Goal: Task Accomplishment & Management: Manage account settings

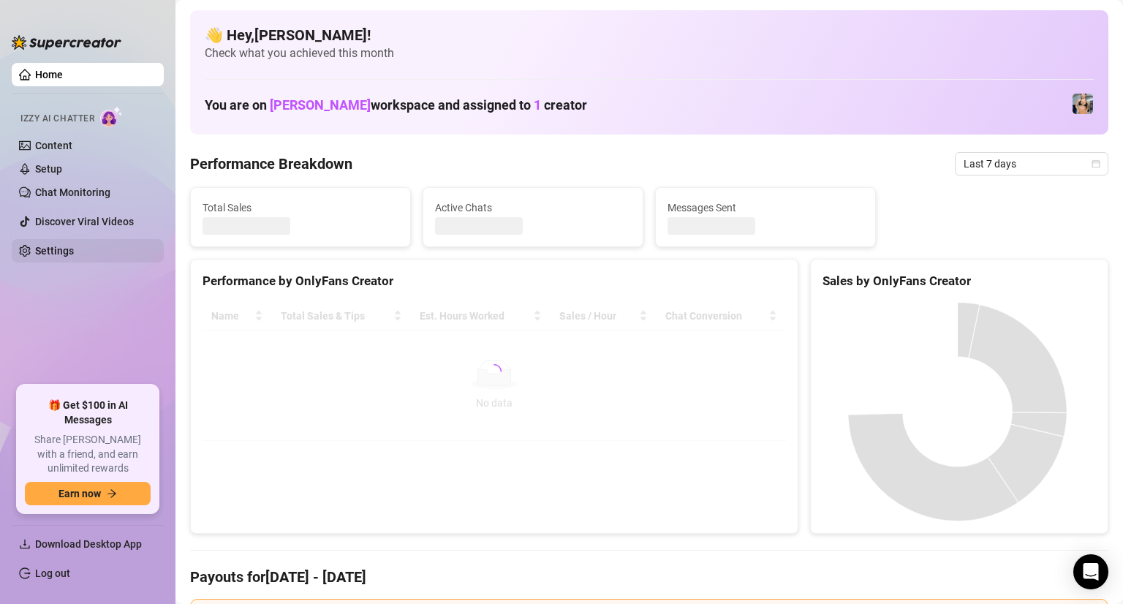
click at [62, 251] on link "Settings" at bounding box center [54, 251] width 39 height 12
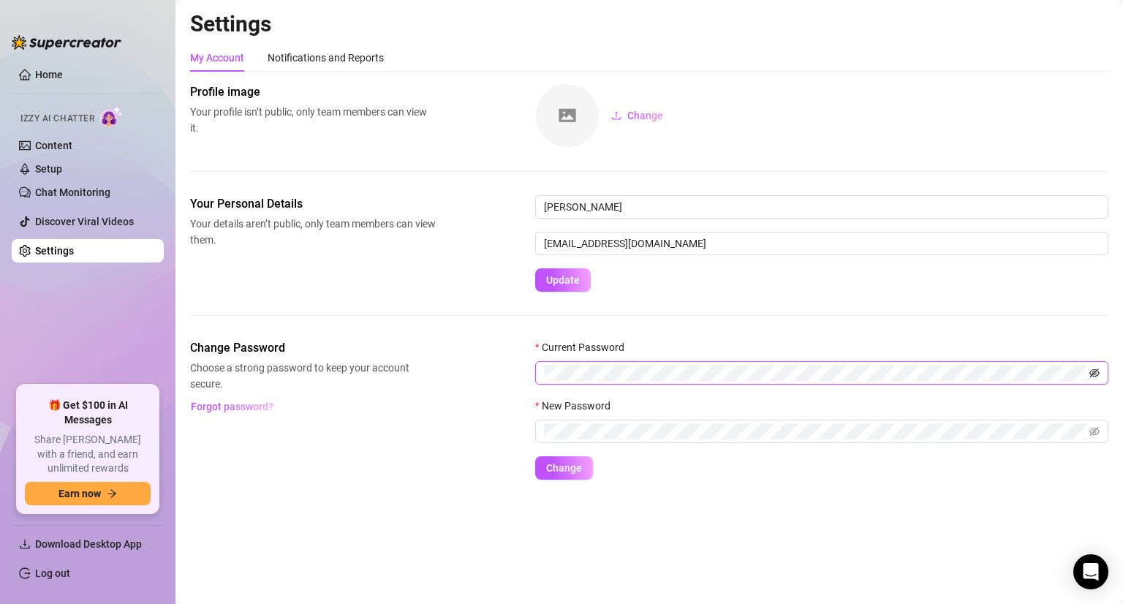
click at [1091, 376] on icon "eye-invisible" at bounding box center [1095, 373] width 10 height 9
click at [1094, 431] on icon "eye-invisible" at bounding box center [1095, 431] width 10 height 9
click at [535, 456] on button "Change" at bounding box center [564, 467] width 58 height 23
click at [576, 478] on button "Change" at bounding box center [564, 467] width 58 height 23
click at [576, 469] on span "Change" at bounding box center [564, 468] width 36 height 12
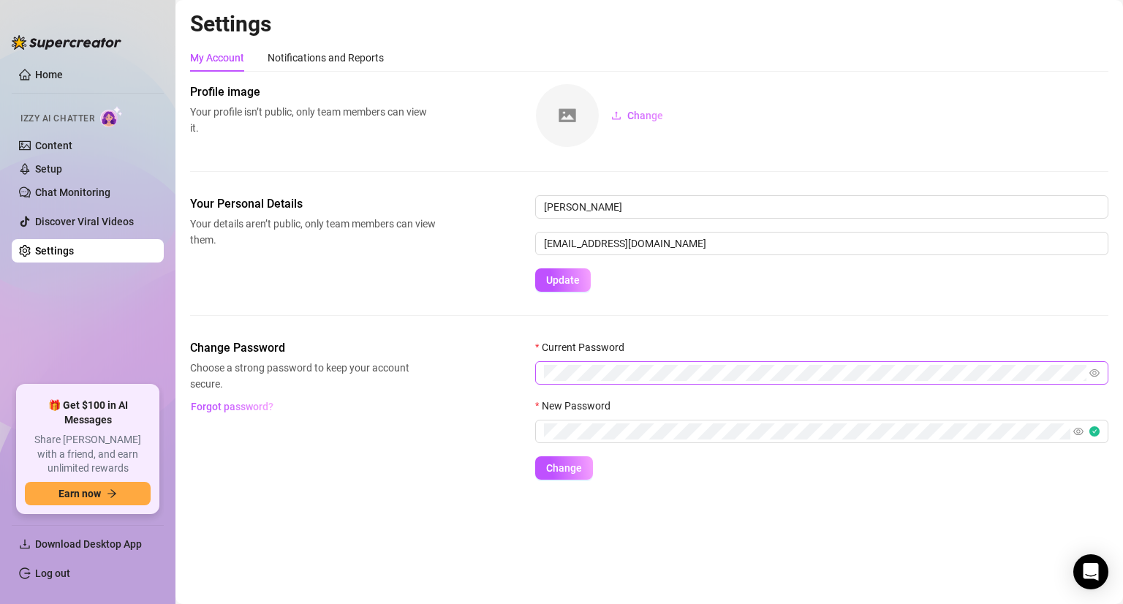
click at [1102, 375] on span at bounding box center [821, 372] width 573 height 23
click at [1100, 374] on span at bounding box center [821, 372] width 573 height 23
click at [1099, 374] on icon "eye" at bounding box center [1095, 373] width 10 height 10
click at [482, 369] on div "Change Password Choose a strong password to keep your account secure. Forgot pa…" at bounding box center [649, 409] width 919 height 140
click at [535, 456] on button "Change" at bounding box center [564, 467] width 58 height 23
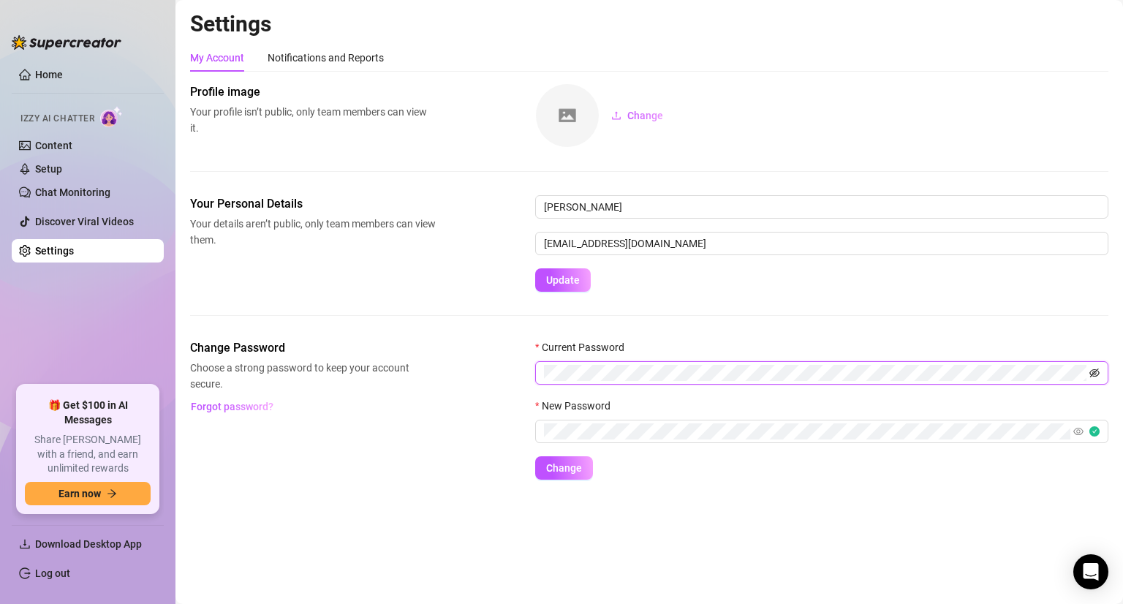
click at [1090, 375] on icon "eye-invisible" at bounding box center [1095, 373] width 10 height 10
click at [535, 456] on button "Change" at bounding box center [564, 467] width 58 height 23
click at [576, 476] on button "Change" at bounding box center [564, 467] width 58 height 23
click at [571, 465] on span "Change" at bounding box center [564, 468] width 36 height 12
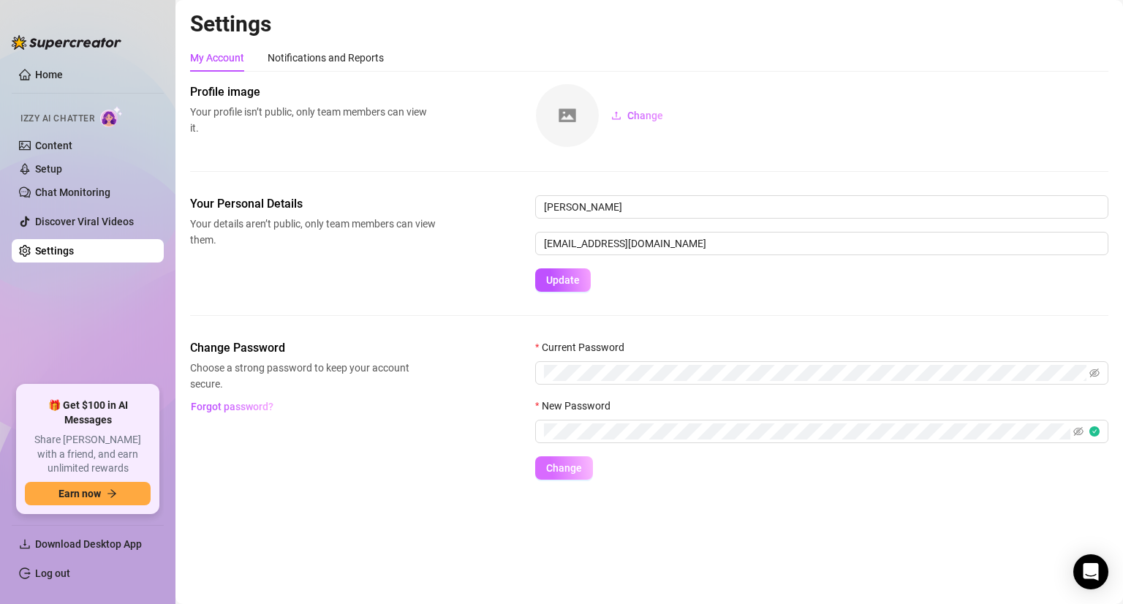
click at [550, 470] on span "Change" at bounding box center [564, 468] width 36 height 12
click at [1094, 366] on span at bounding box center [1095, 373] width 10 height 16
click at [1095, 374] on icon "eye-invisible" at bounding box center [1095, 373] width 3 height 3
click at [1097, 431] on span at bounding box center [1087, 432] width 26 height 16
click at [1085, 431] on span at bounding box center [1087, 432] width 26 height 16
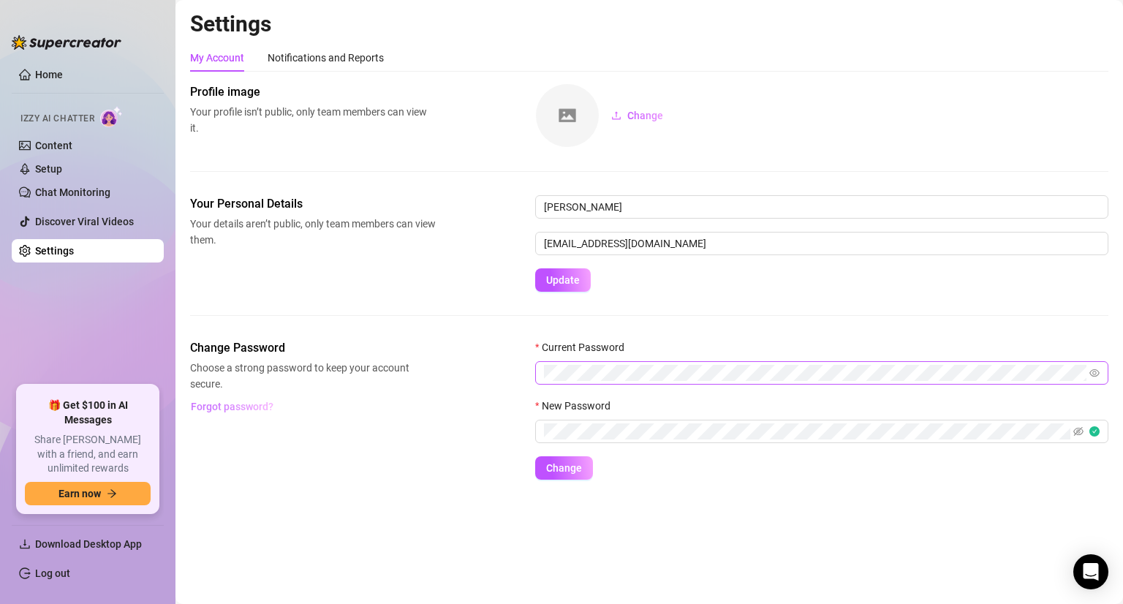
click at [244, 413] on button "Forgot password?" at bounding box center [231, 406] width 83 height 23
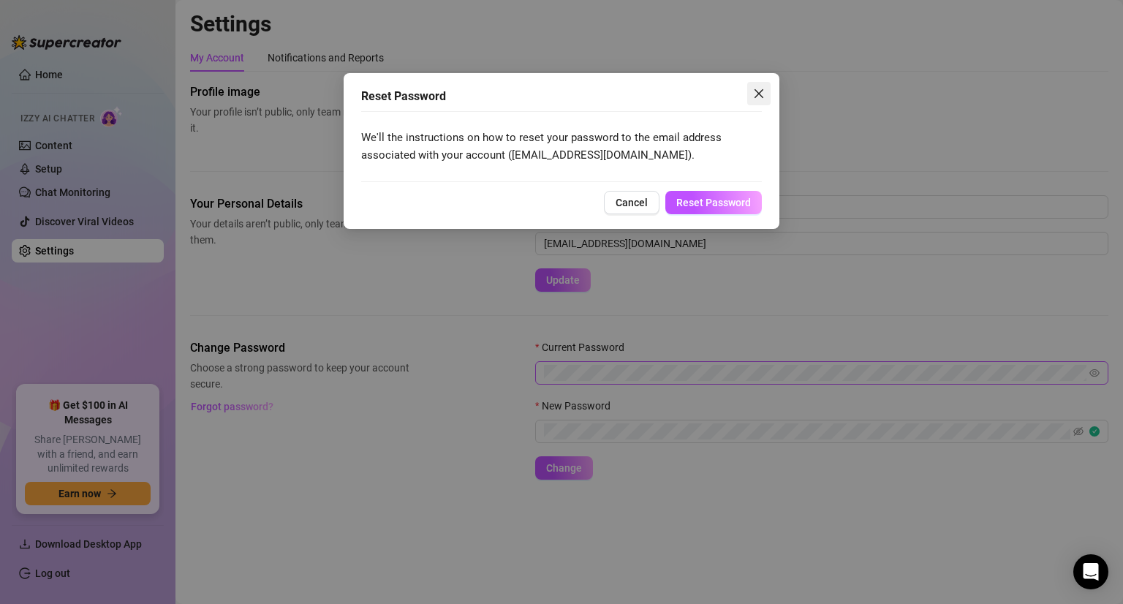
click at [757, 91] on icon "close" at bounding box center [759, 93] width 9 height 9
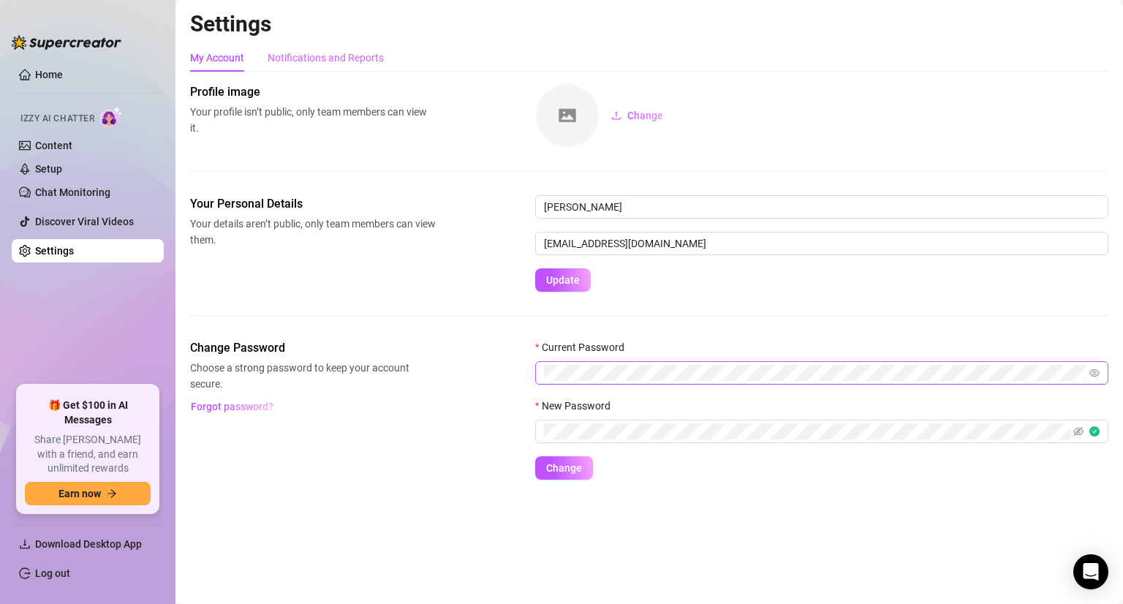
click at [325, 48] on div "Notifications and Reports" at bounding box center [326, 58] width 116 height 28
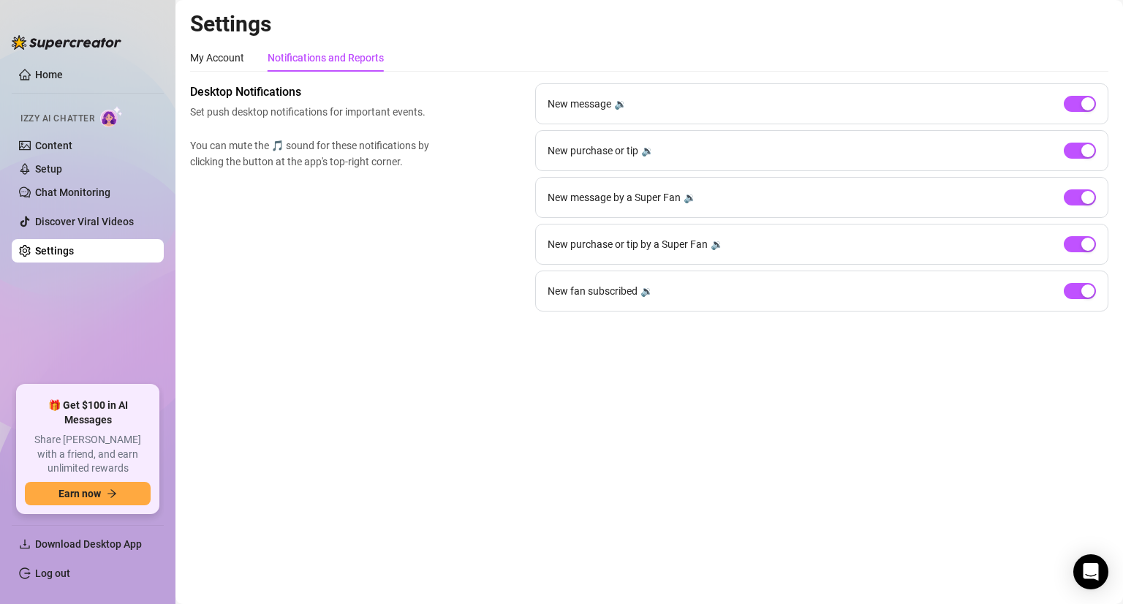
click at [74, 253] on link "Settings" at bounding box center [54, 251] width 39 height 12
drag, startPoint x: 165, startPoint y: 50, endPoint x: 195, endPoint y: 59, distance: 31.2
click at [165, 50] on aside "Home Izzy AI Chatter Content Setup Chat Monitoring Discover Viral Videos Settin…" at bounding box center [88, 302] width 176 height 604
click at [198, 59] on div "My Account" at bounding box center [217, 58] width 54 height 16
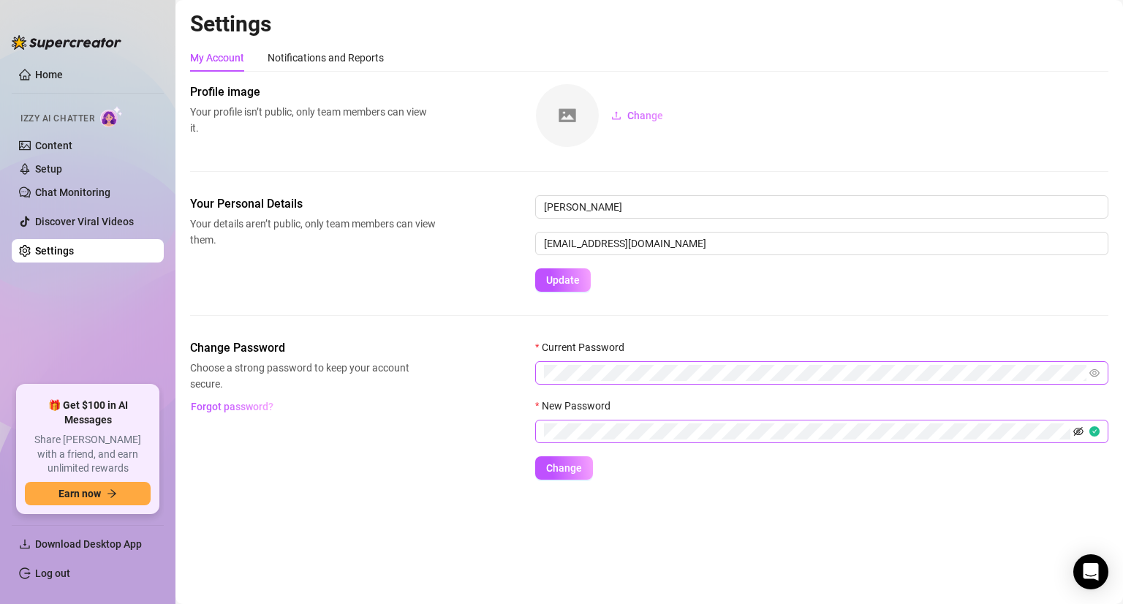
click at [1078, 427] on icon "eye-invisible" at bounding box center [1079, 431] width 10 height 10
click at [214, 410] on span "Forgot password?" at bounding box center [232, 407] width 83 height 12
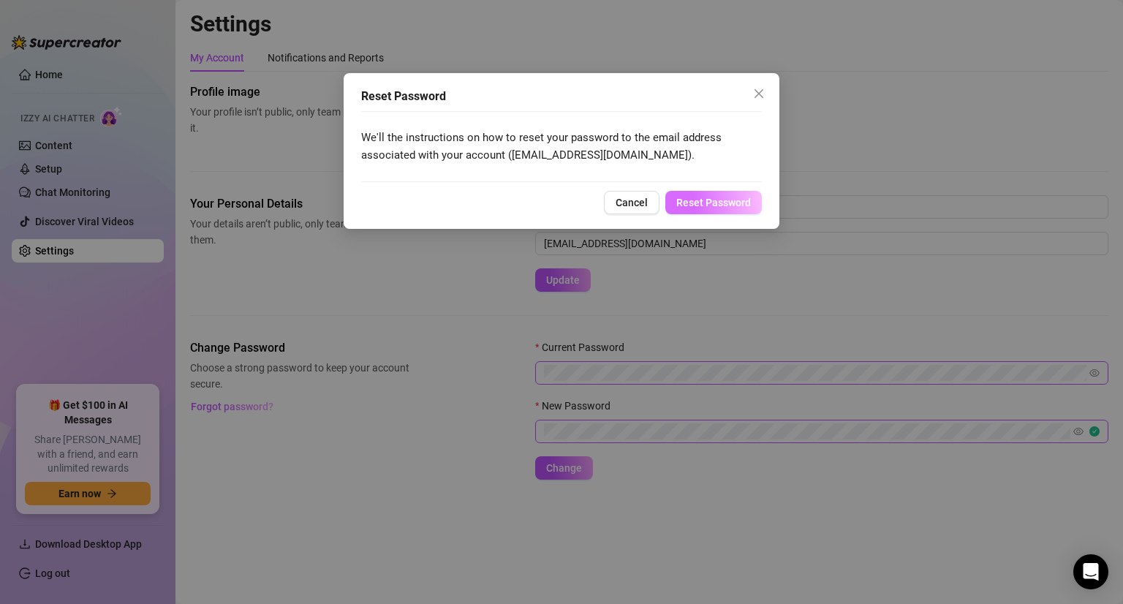
click at [711, 206] on span "Reset Password" at bounding box center [714, 203] width 75 height 12
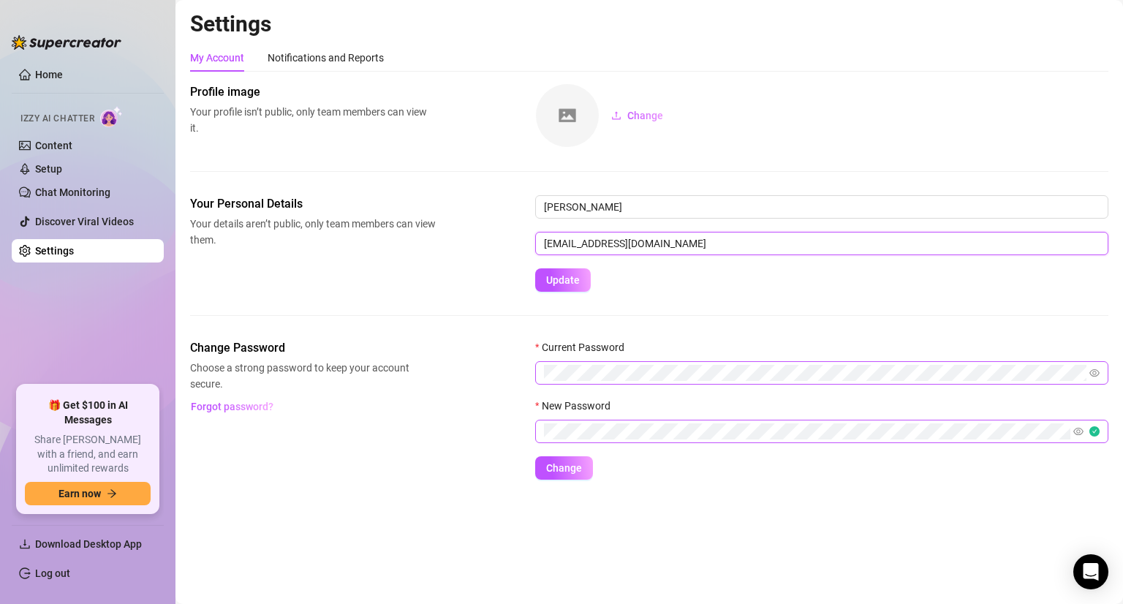
drag, startPoint x: 718, startPoint y: 241, endPoint x: 429, endPoint y: 241, distance: 288.9
click at [429, 241] on div "Your Personal Details Your details aren’t public, only team members can view th…" at bounding box center [649, 243] width 919 height 97
click at [56, 579] on link "Log out" at bounding box center [52, 574] width 35 height 12
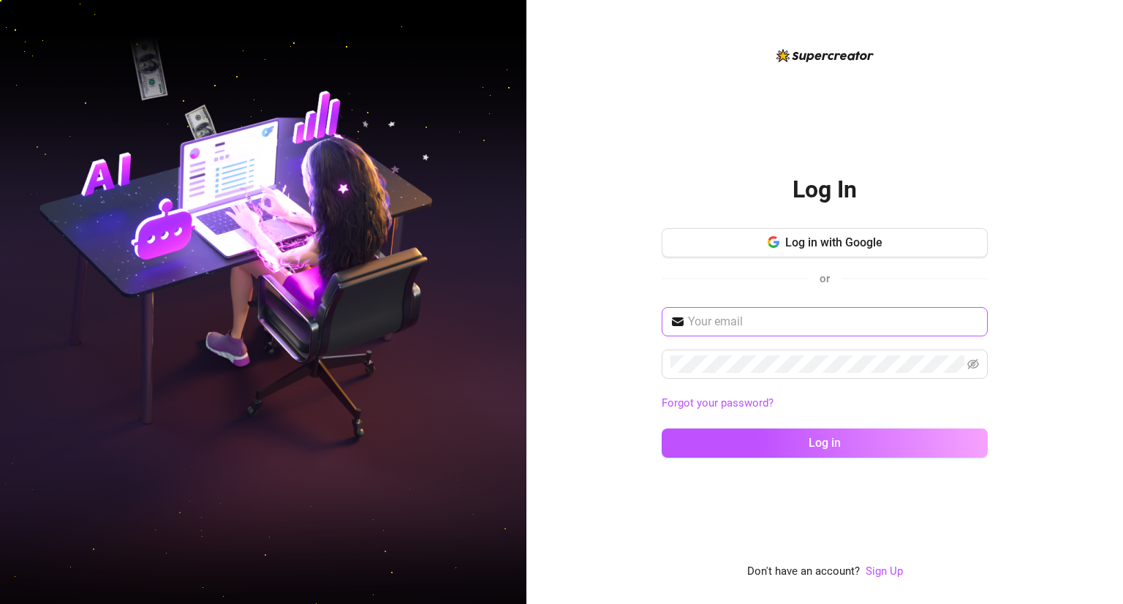
click at [738, 331] on span at bounding box center [825, 321] width 326 height 29
paste input "[EMAIL_ADDRESS][DOMAIN_NAME]"
type input "[EMAIL_ADDRESS][DOMAIN_NAME]"
click at [662, 429] on button "Log in" at bounding box center [825, 443] width 326 height 29
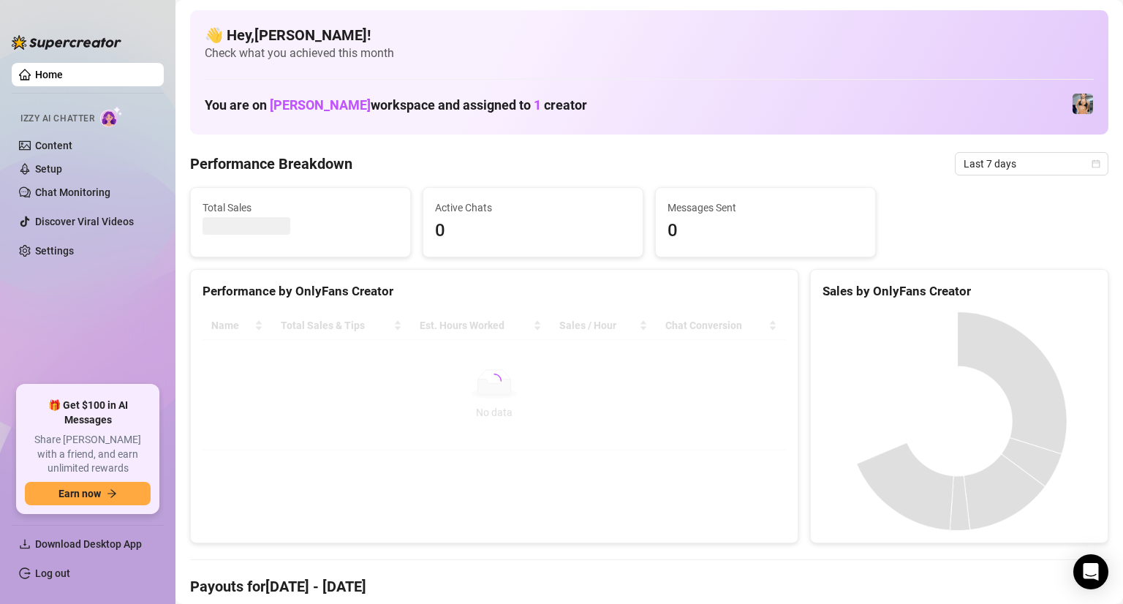
click at [715, 293] on div "Performance by OnlyFans Creator" at bounding box center [495, 292] width 584 height 20
